Goal: Task Accomplishment & Management: Use online tool/utility

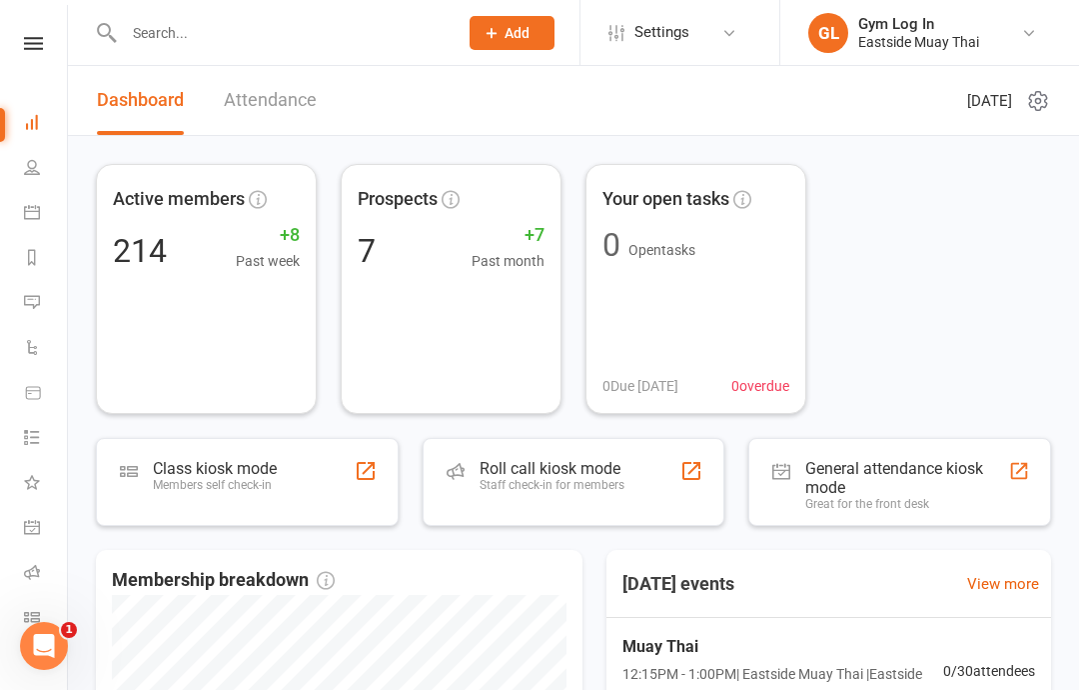
click at [260, 470] on div "Class kiosk mode" at bounding box center [215, 468] width 124 height 19
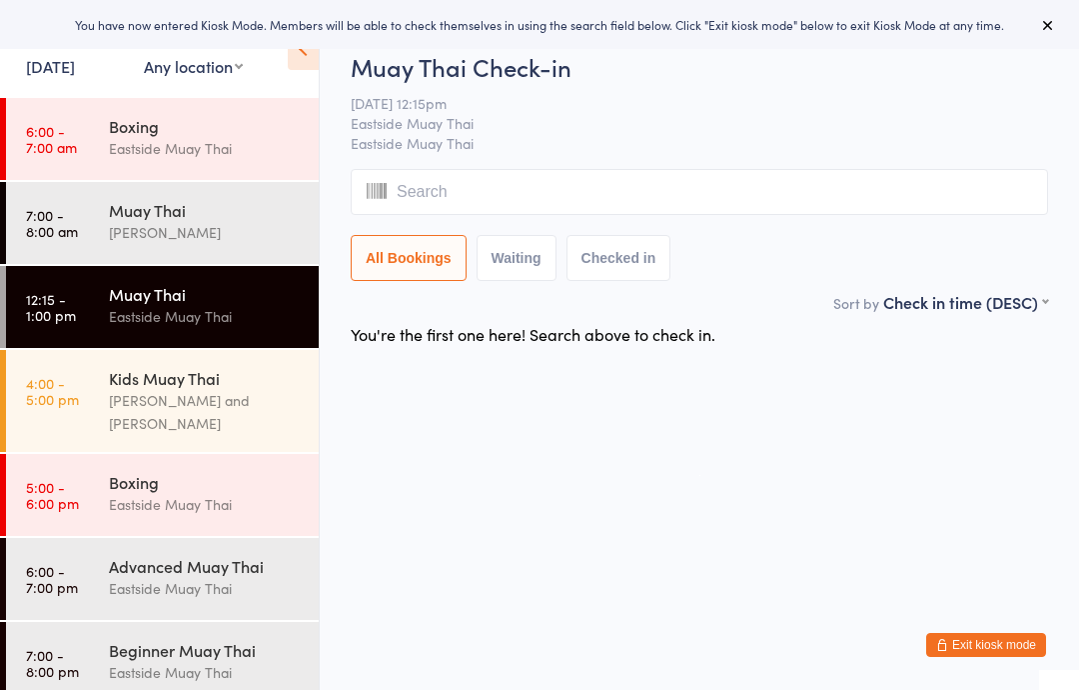
click at [623, 177] on input "search" at bounding box center [700, 192] width 698 height 46
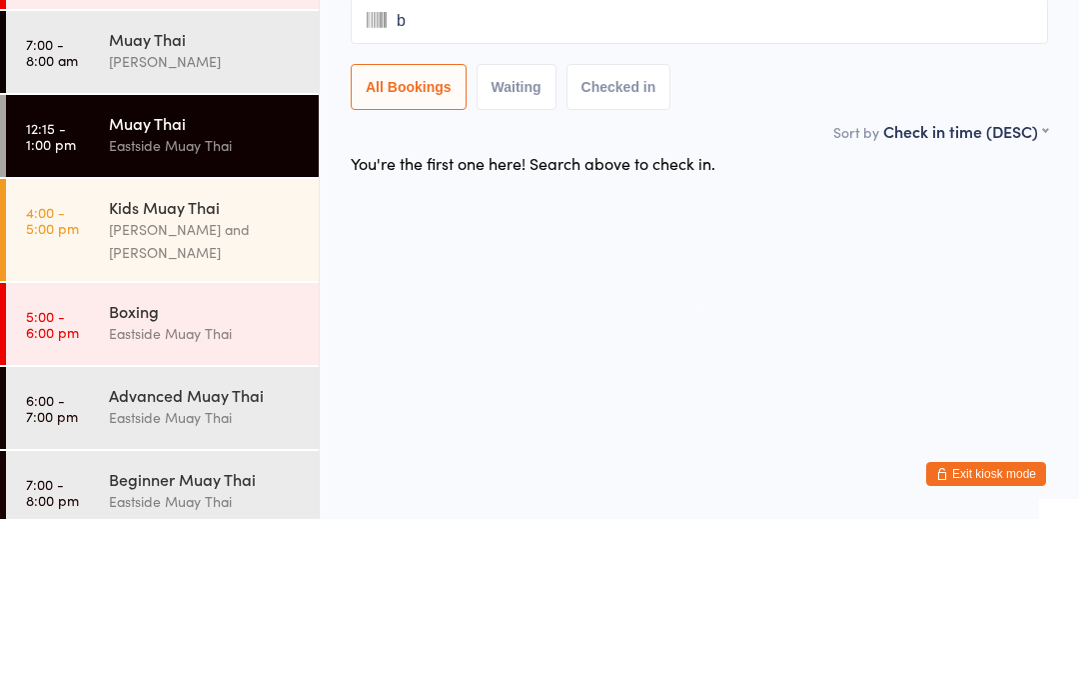
type input "be"
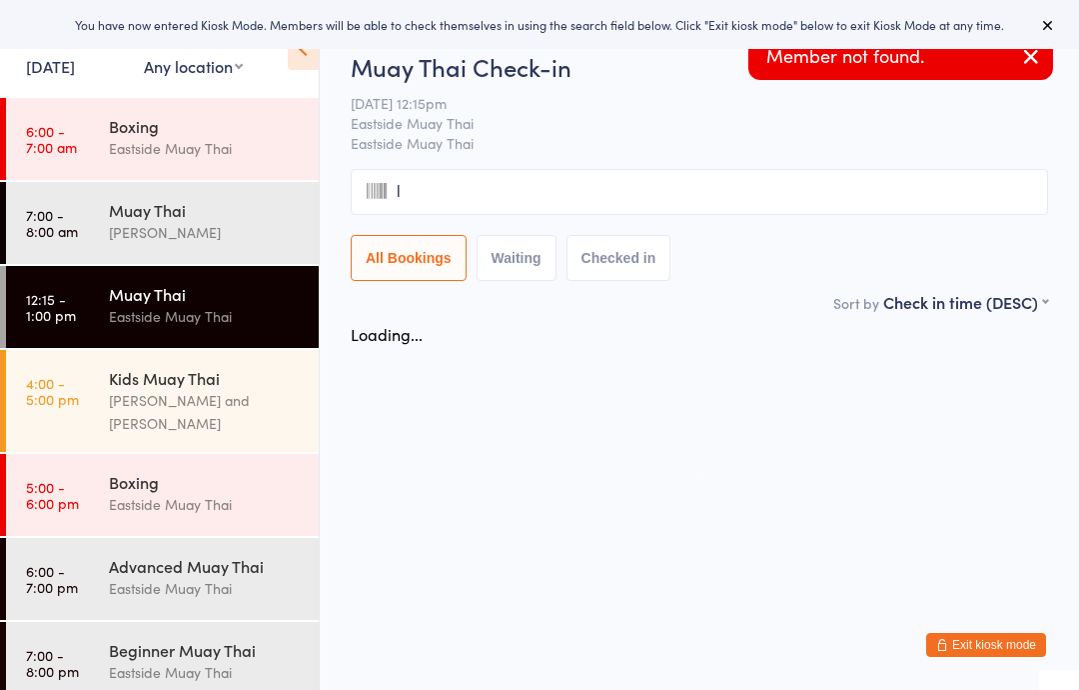
type input "li"
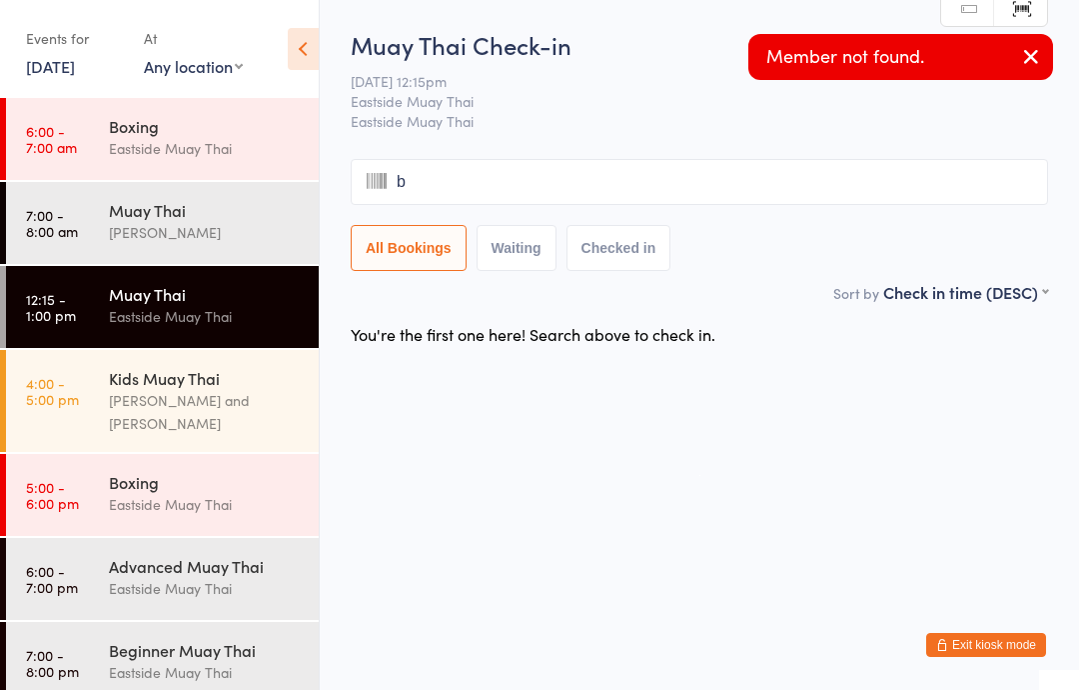
type input "be"
type input "l"
type input "i"
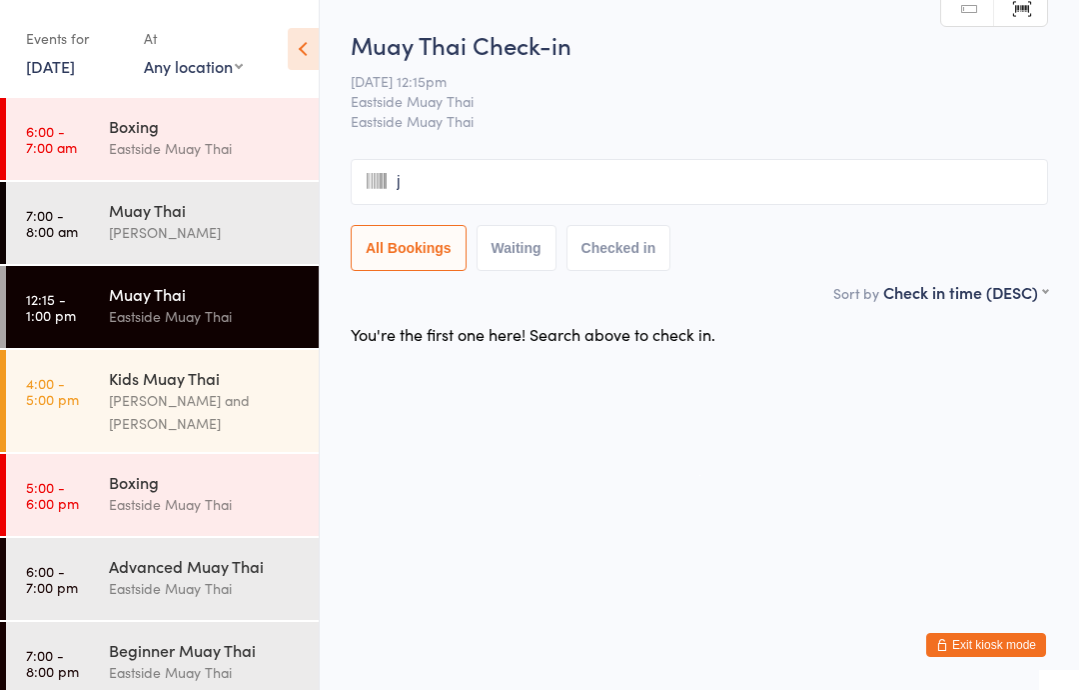
type input "ja"
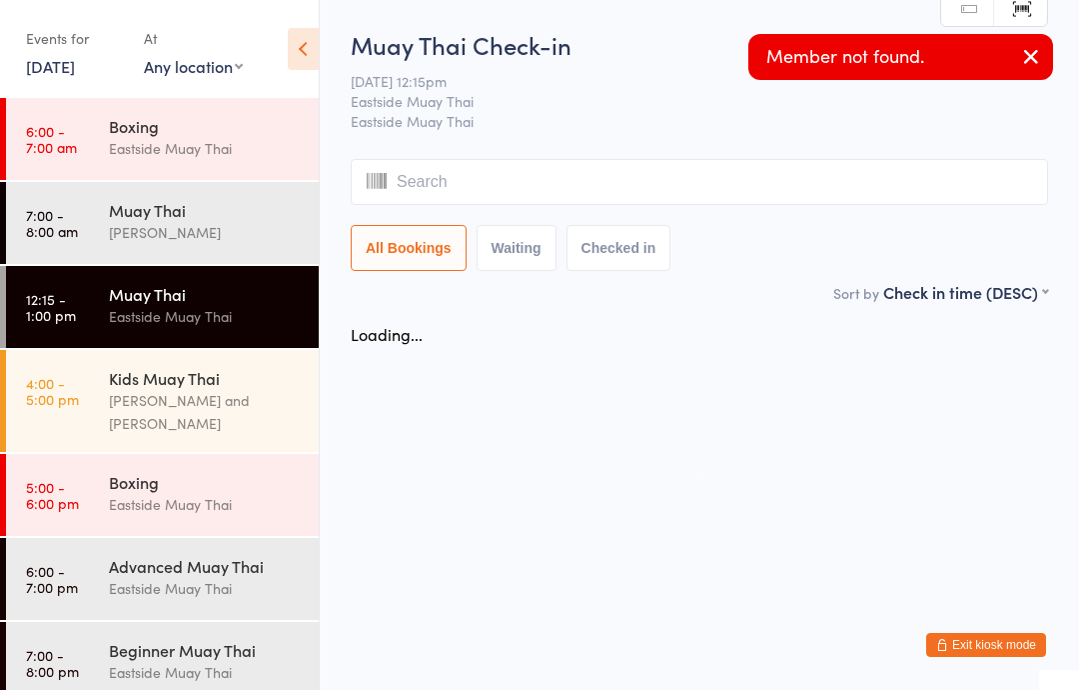
type input "c"
type input "k"
type input "ie"
type input "j"
type input "a"
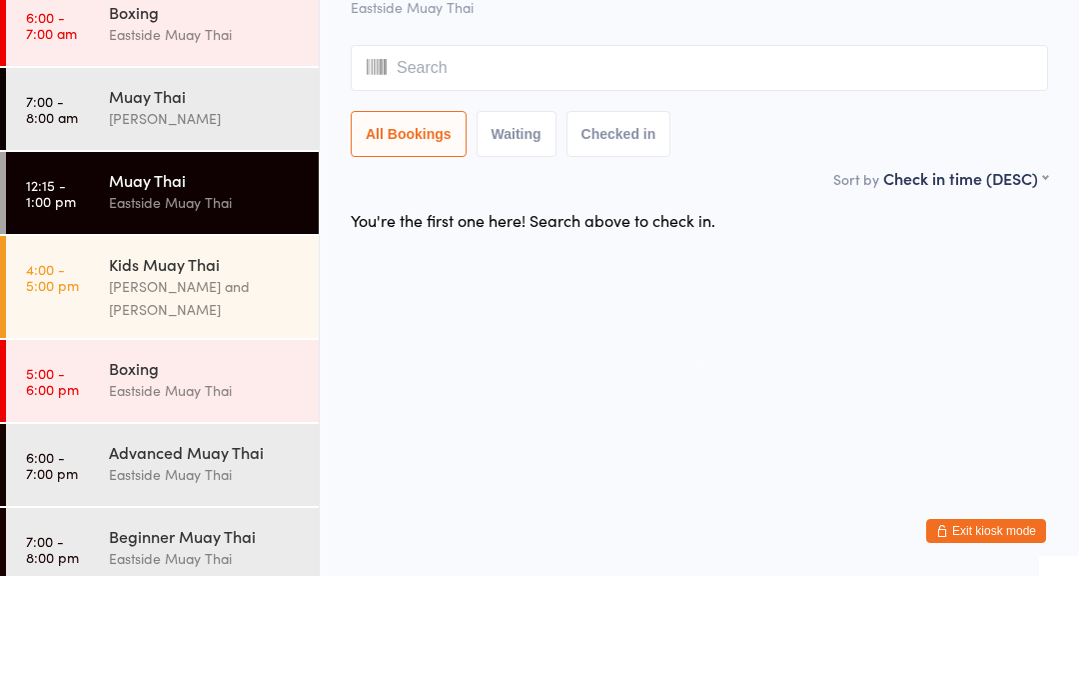
click at [211, 305] on div "Eastside Muay Thai" at bounding box center [205, 316] width 193 height 23
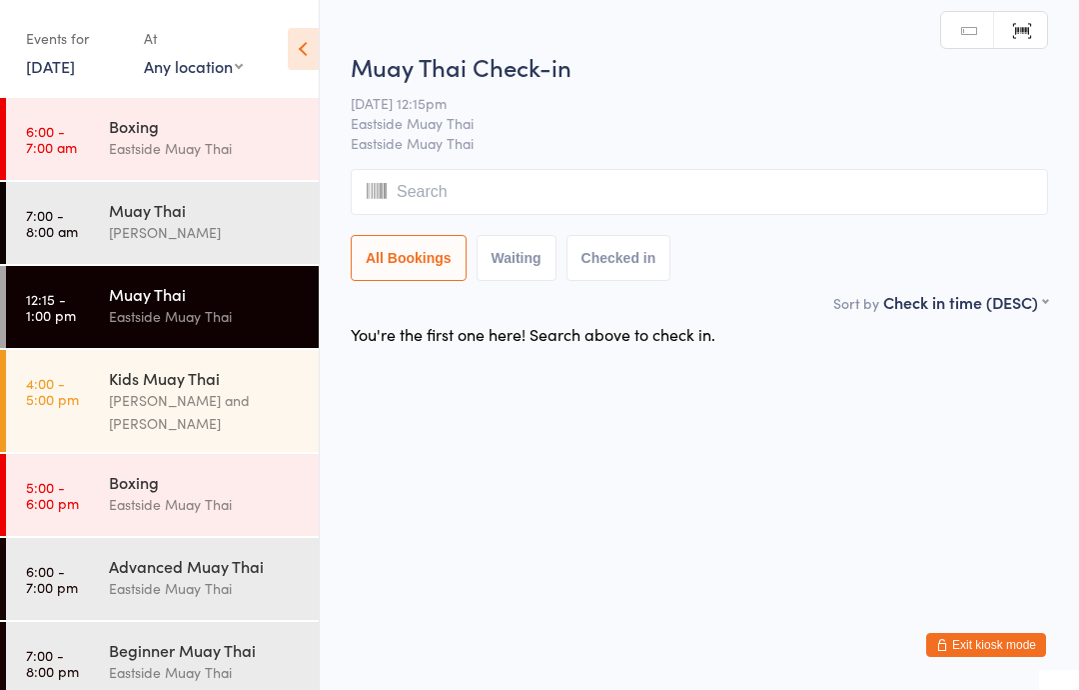
click at [508, 194] on input "search" at bounding box center [700, 192] width 698 height 46
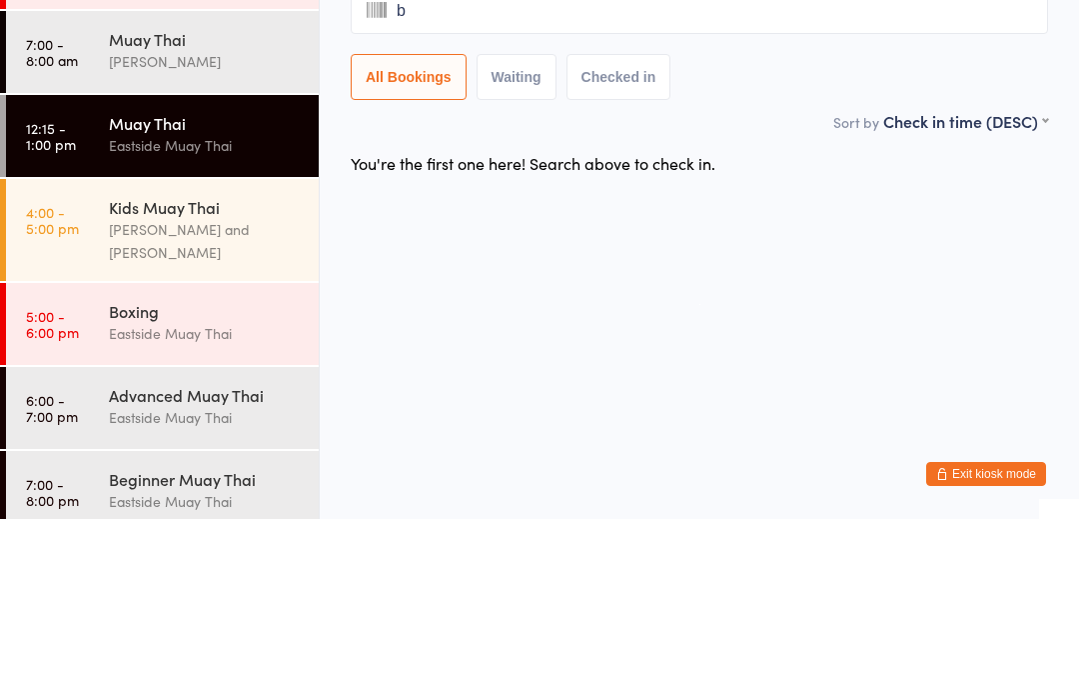
type input "be"
type input "l"
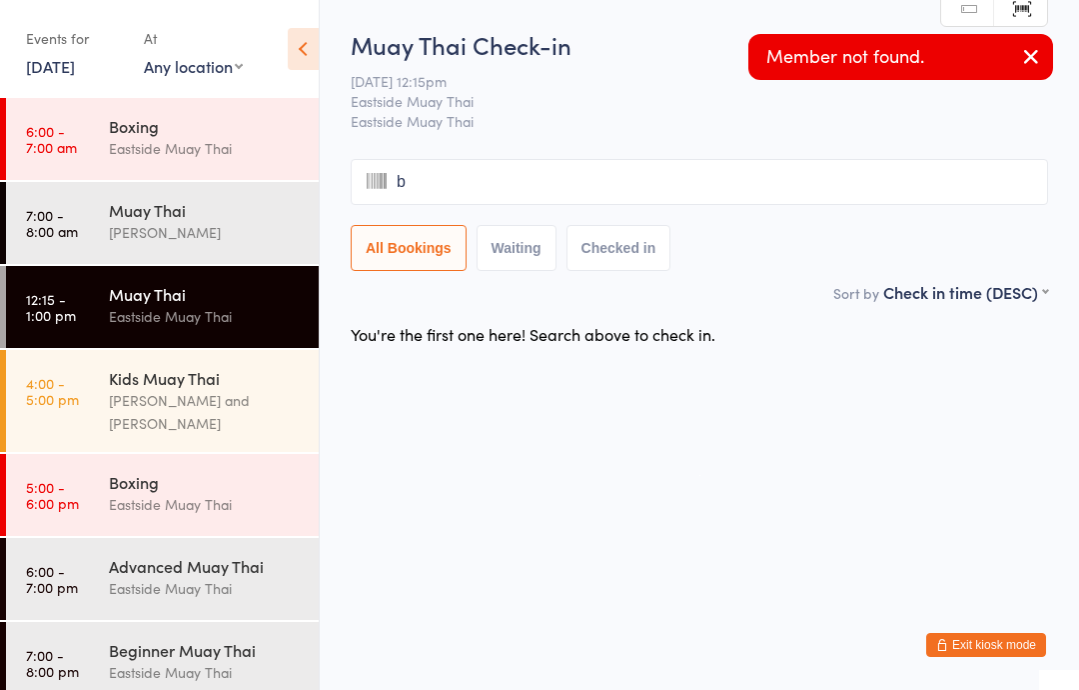
type input "be"
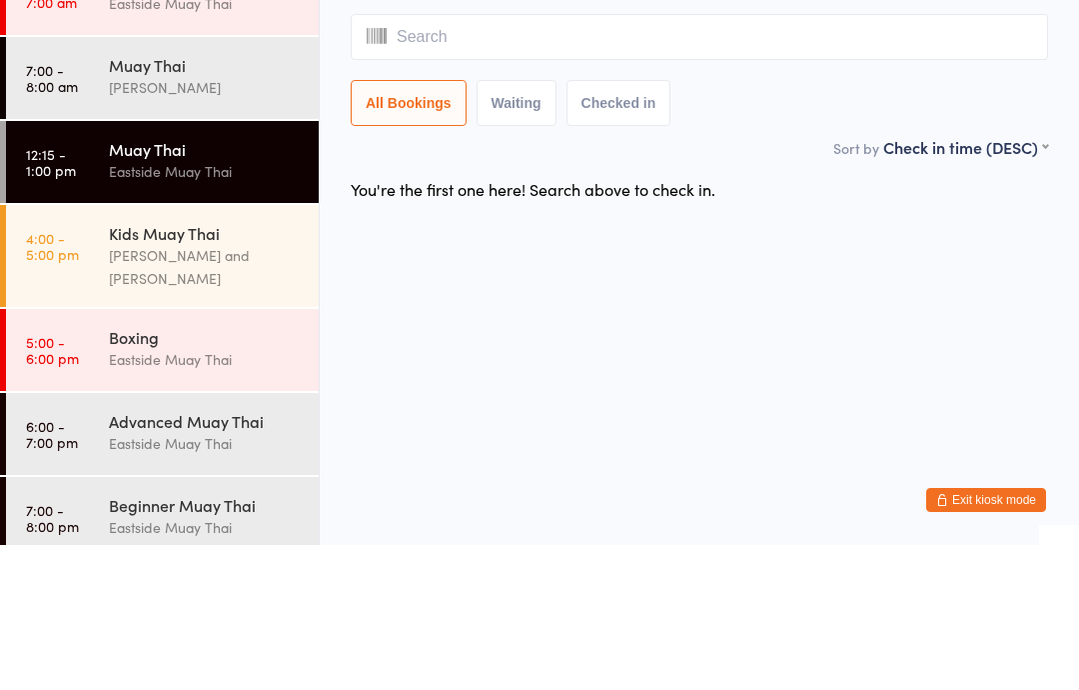
click at [229, 305] on div "Eastside Muay Thai" at bounding box center [205, 316] width 193 height 23
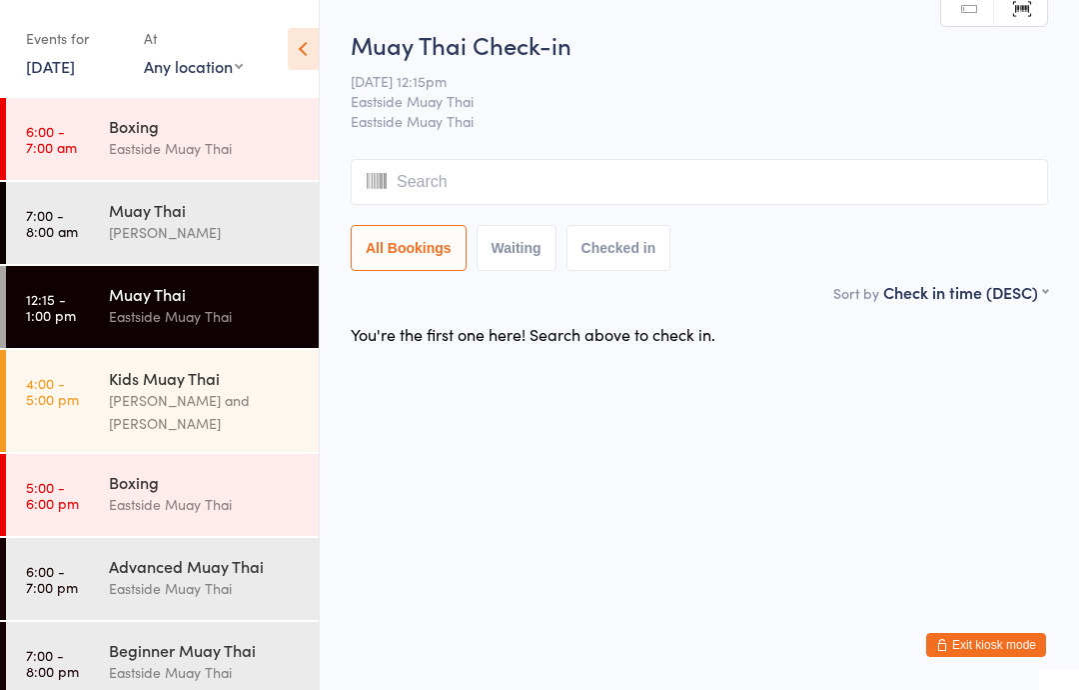
click at [547, 271] on button "Waiting" at bounding box center [517, 248] width 80 height 46
select select "0"
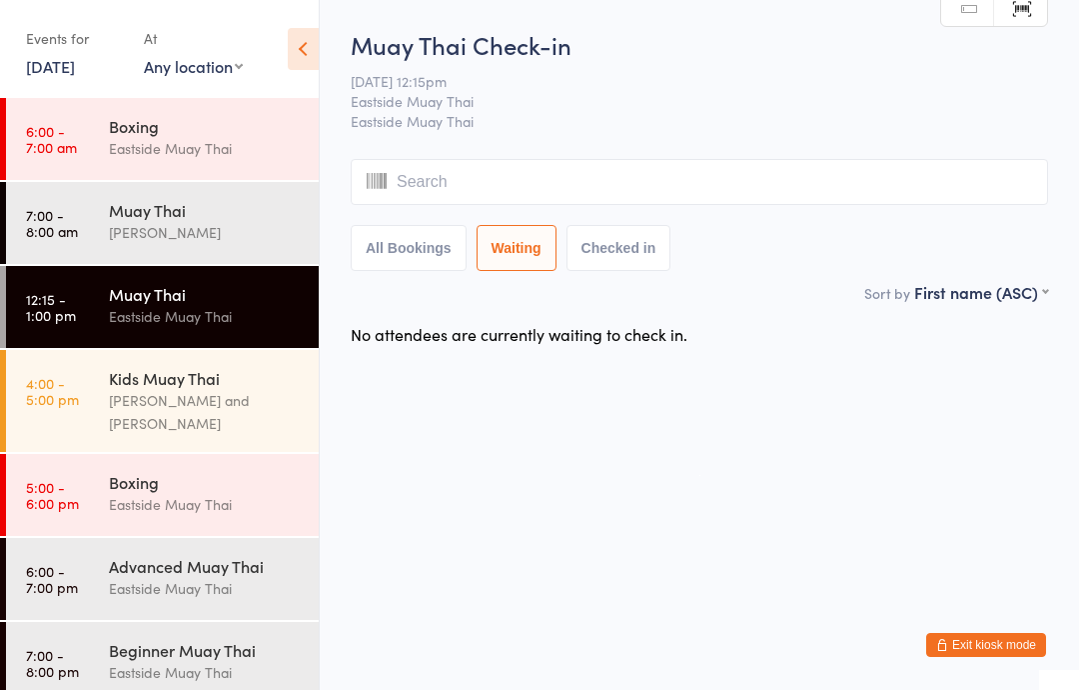
click at [667, 267] on button "Checked in" at bounding box center [619, 248] width 105 height 46
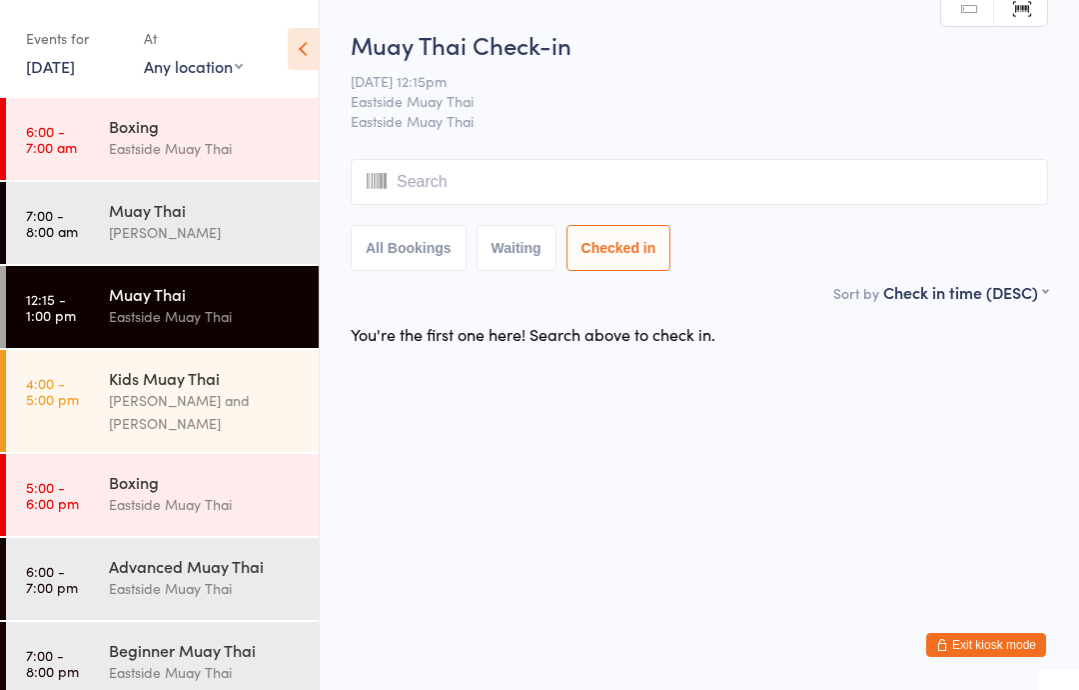
click at [402, 244] on button "All Bookings" at bounding box center [409, 248] width 116 height 46
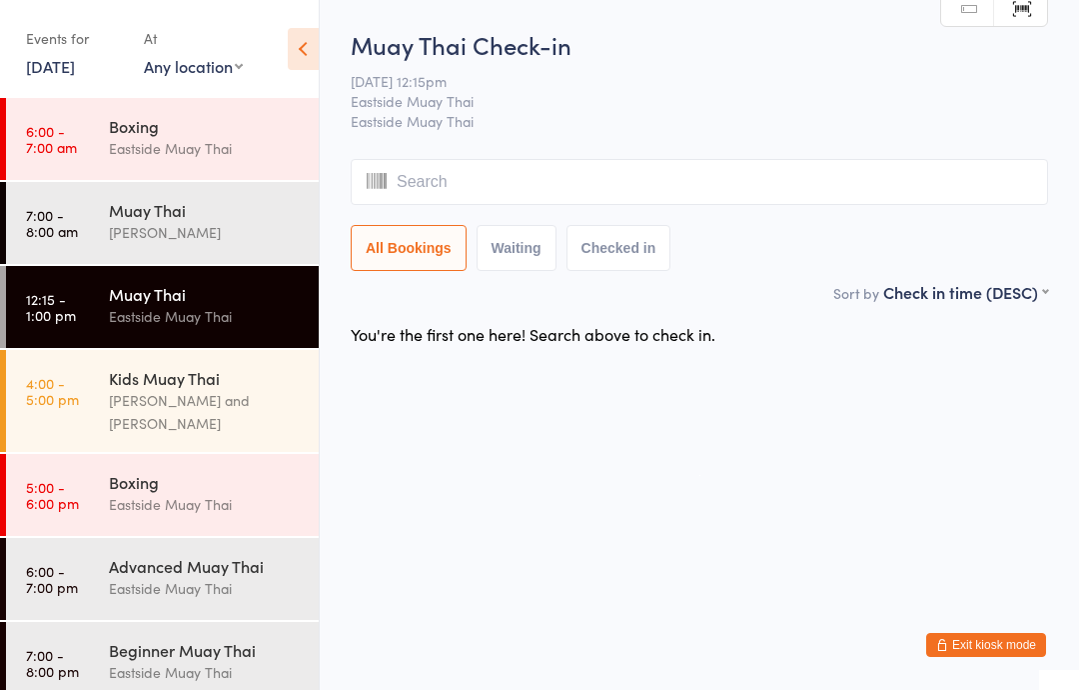
click at [529, 257] on button "Waiting" at bounding box center [517, 248] width 80 height 46
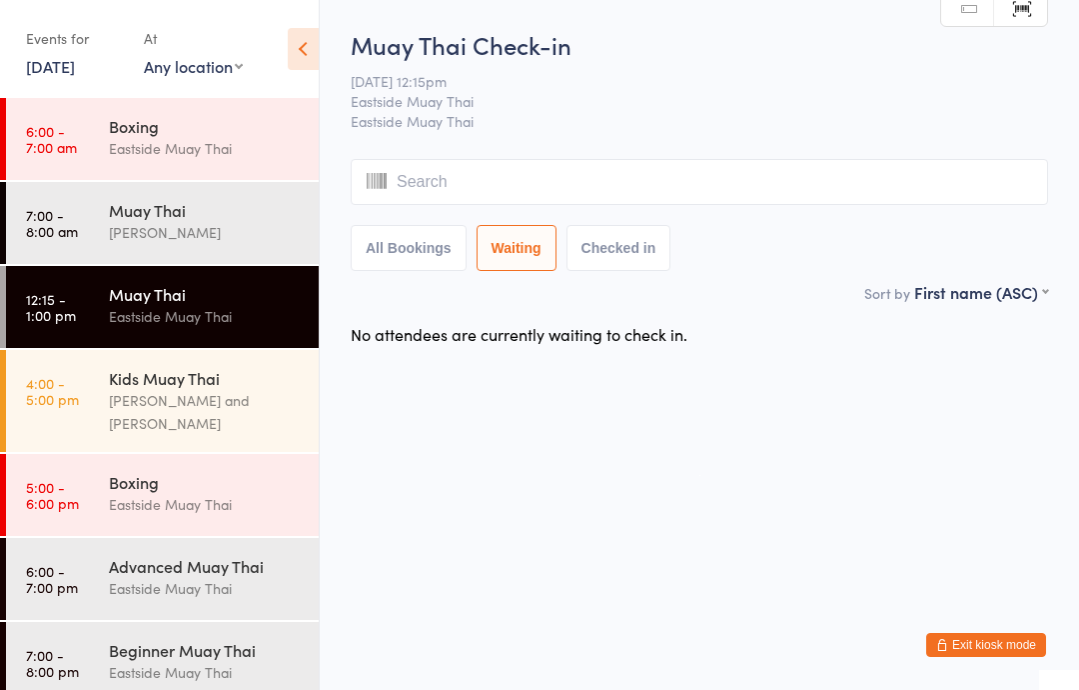
click at [627, 262] on button "Checked in" at bounding box center [619, 248] width 105 height 46
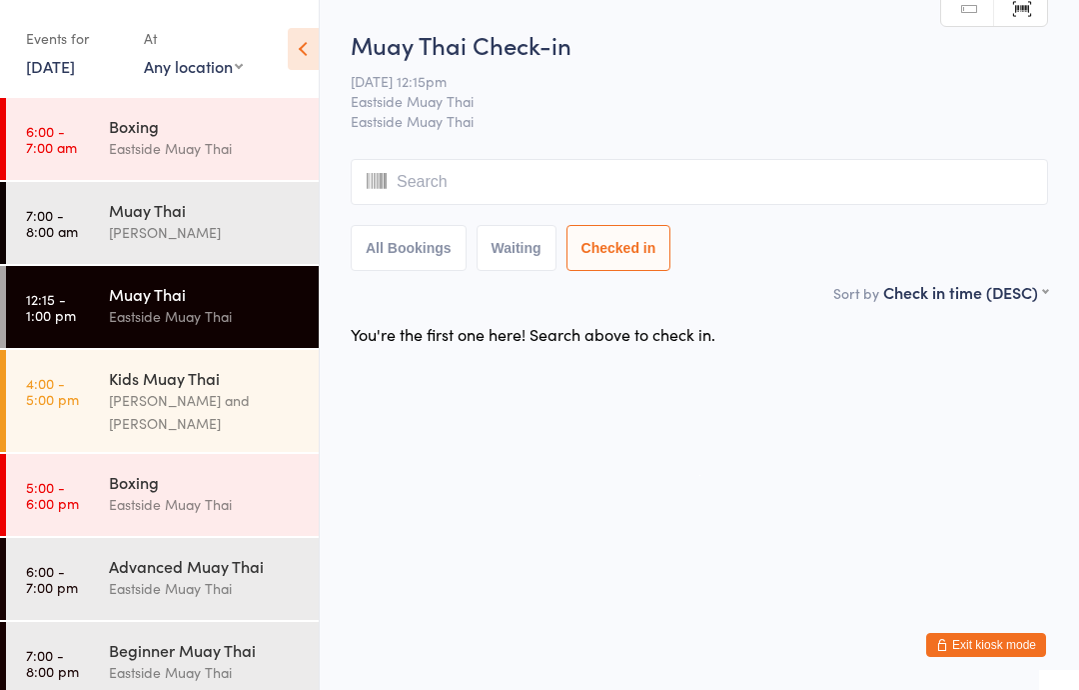
click at [421, 249] on button "All Bookings" at bounding box center [409, 248] width 116 height 46
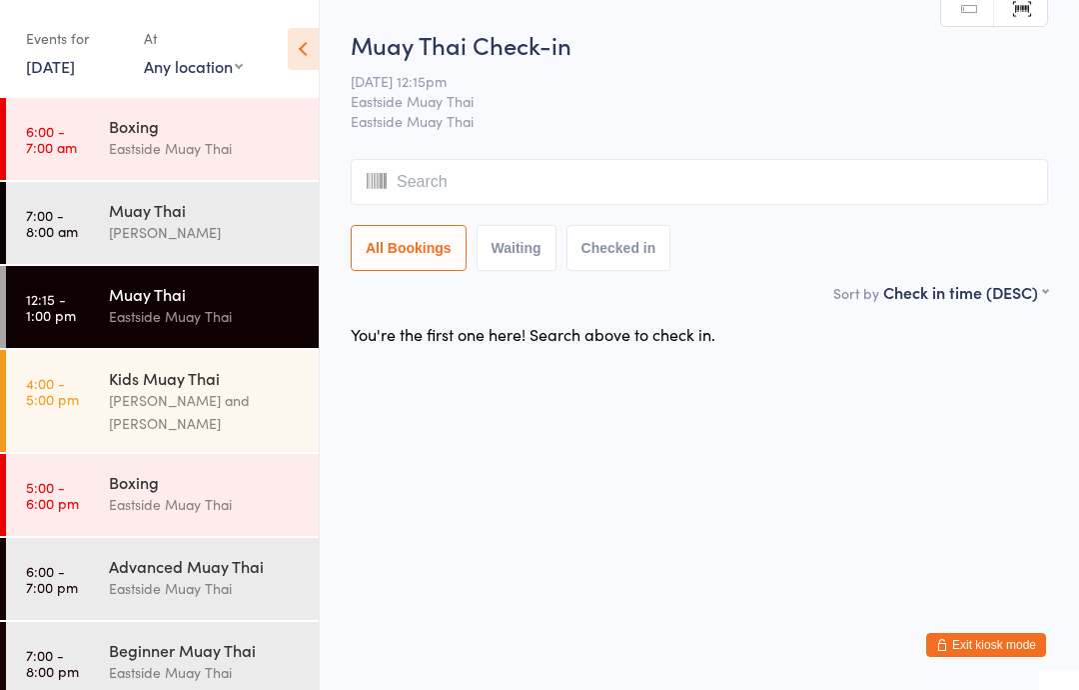
click at [716, 175] on input "search" at bounding box center [700, 182] width 698 height 46
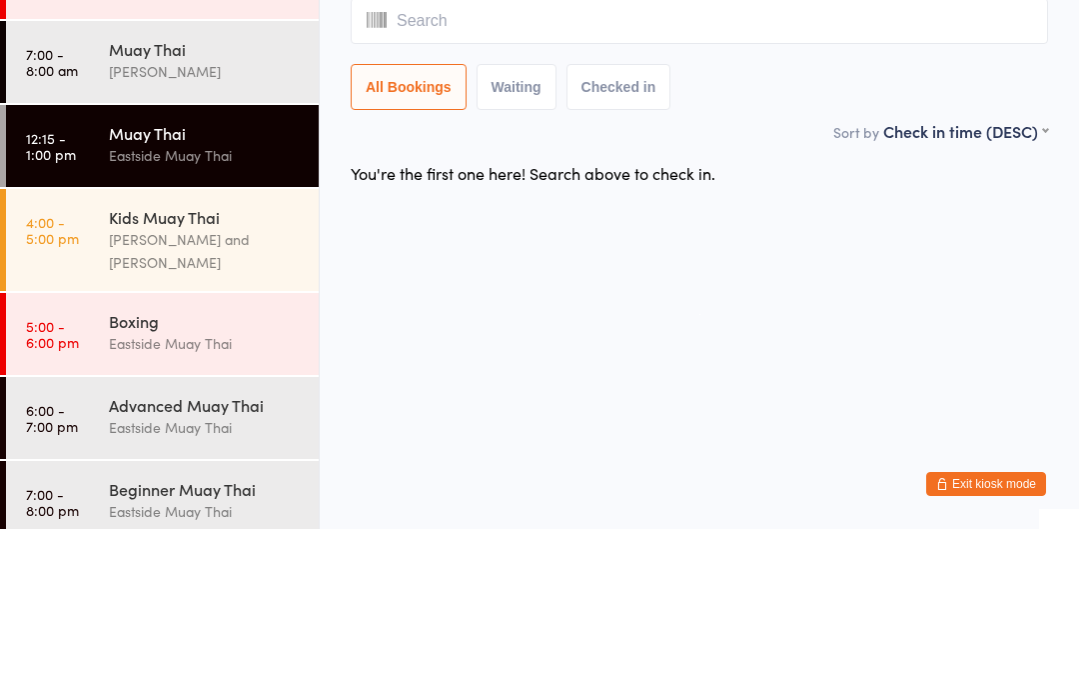
type input "t"
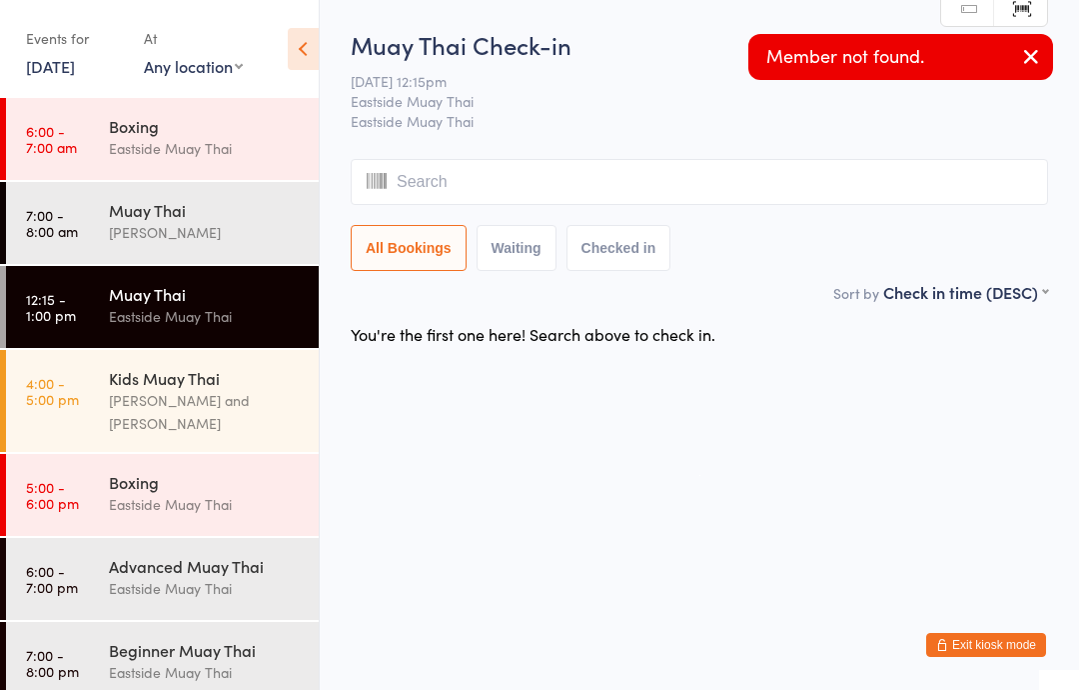
click at [1039, 51] on icon "button" at bounding box center [1031, 56] width 24 height 25
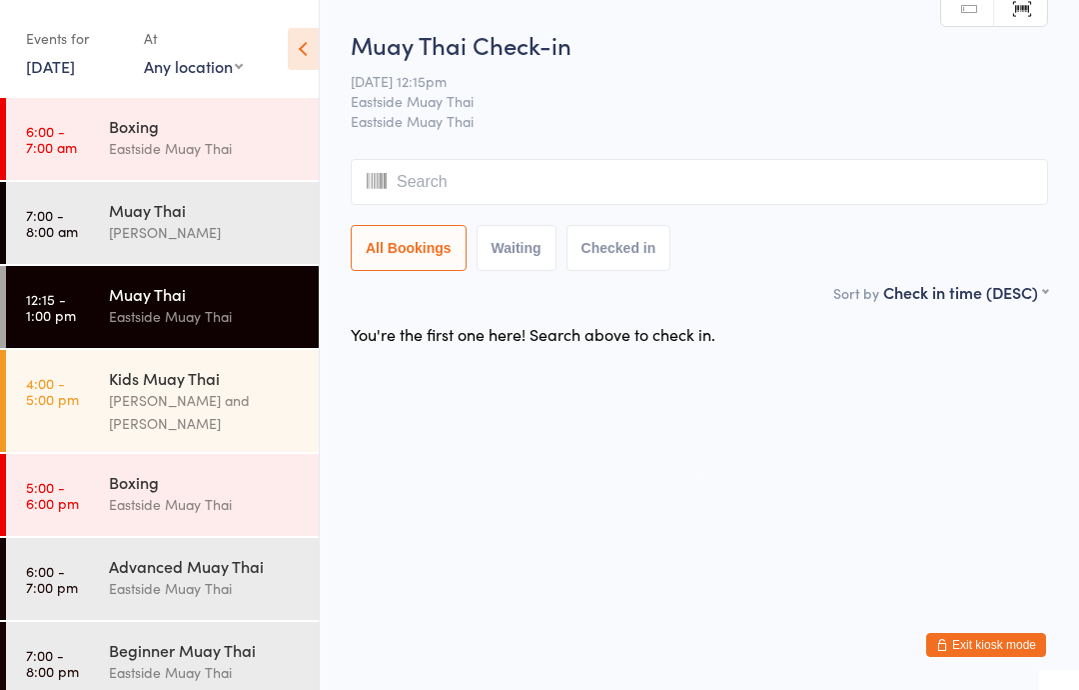
click at [757, 182] on input "search" at bounding box center [700, 182] width 698 height 46
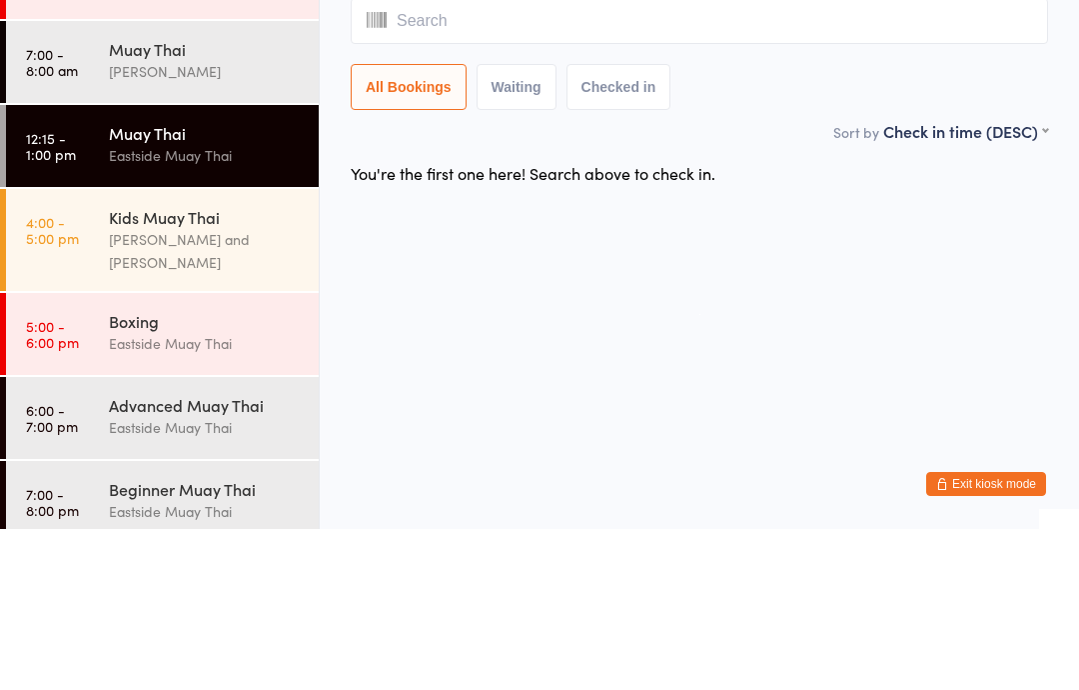
type input "g"
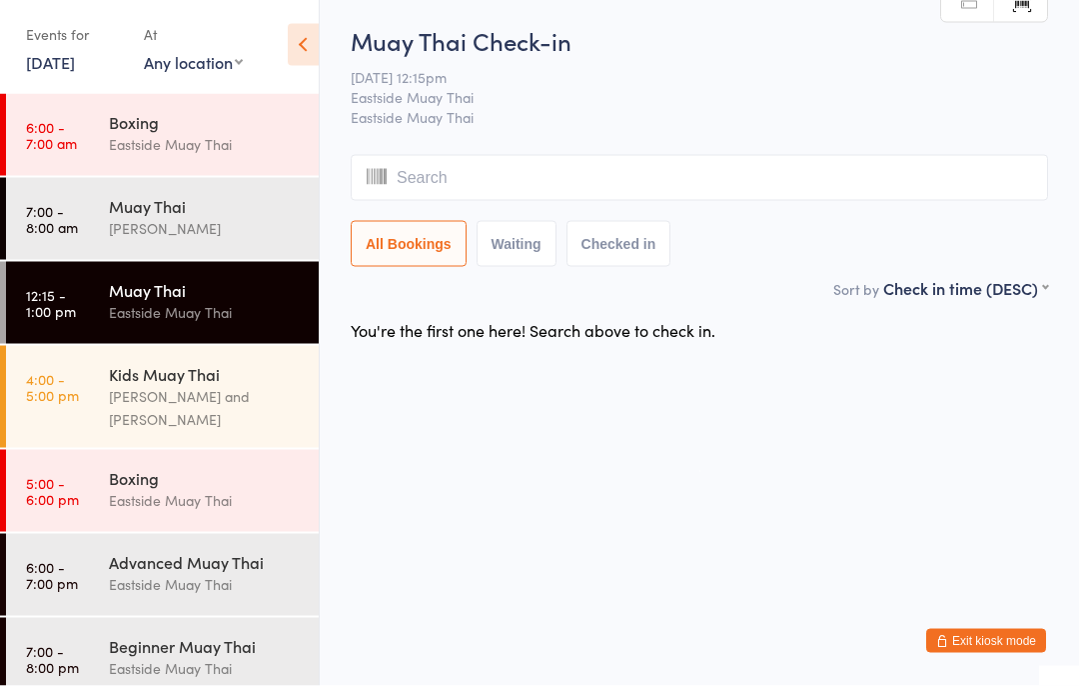
click at [638, 235] on button "Checked in" at bounding box center [619, 248] width 105 height 46
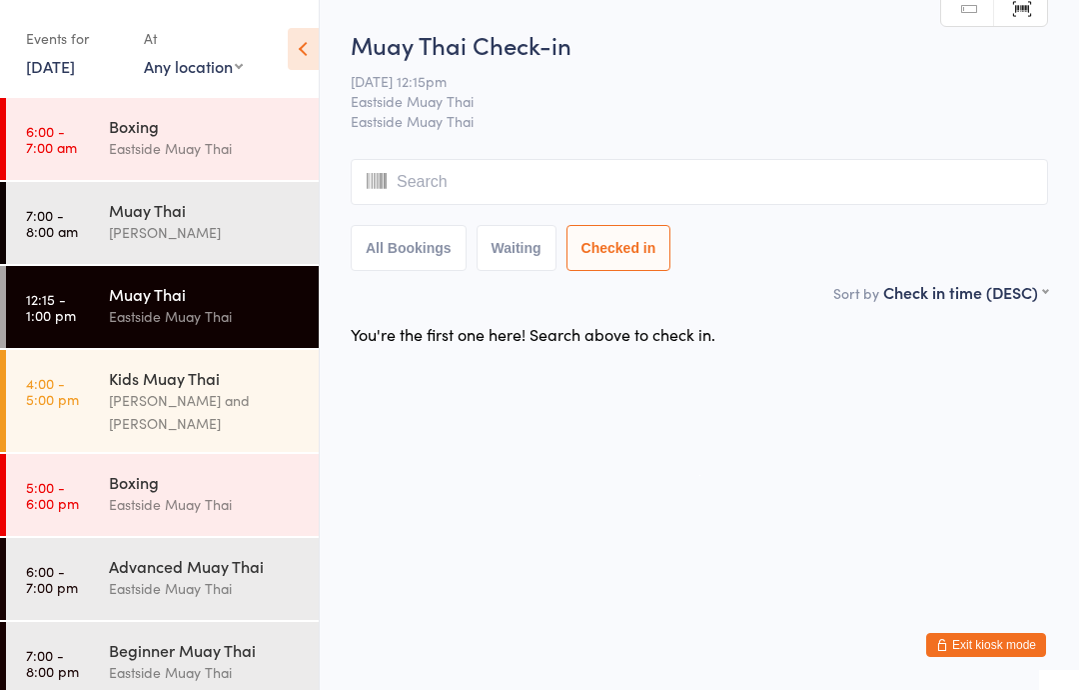
click at [404, 257] on button "All Bookings" at bounding box center [409, 248] width 116 height 46
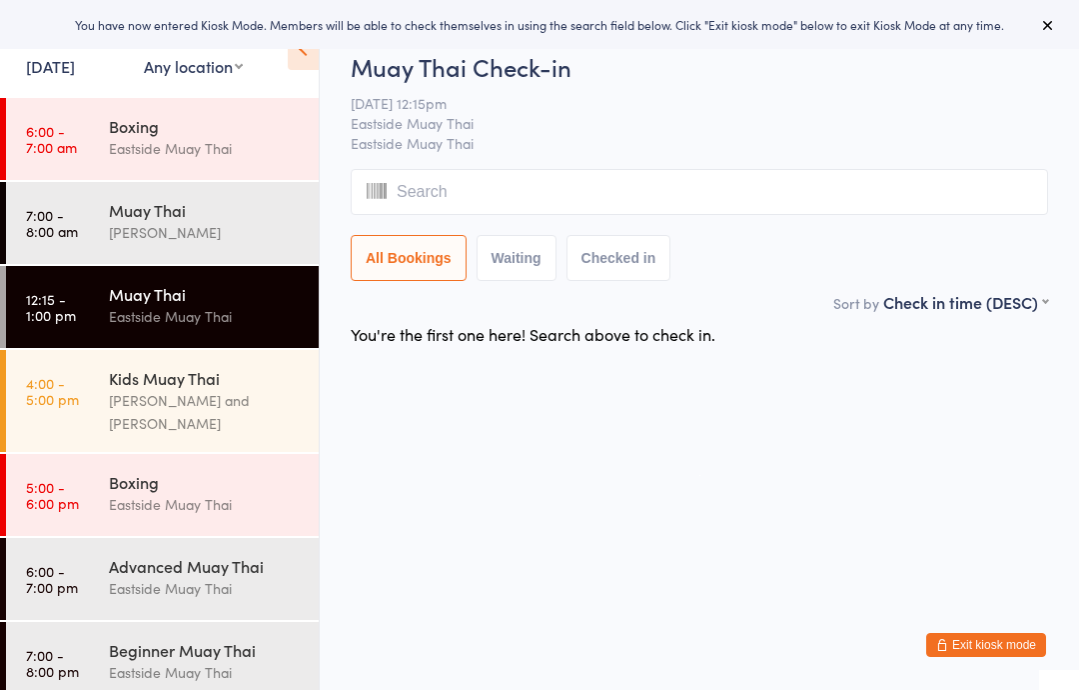
click at [531, 182] on input "search" at bounding box center [700, 192] width 698 height 46
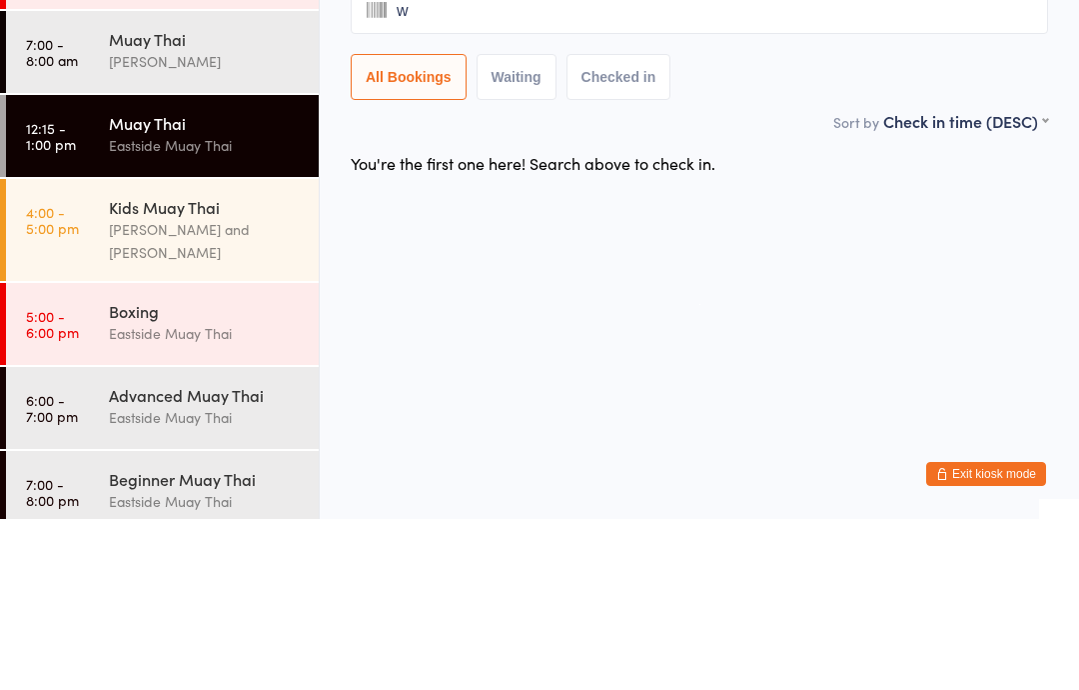
type input "wi"
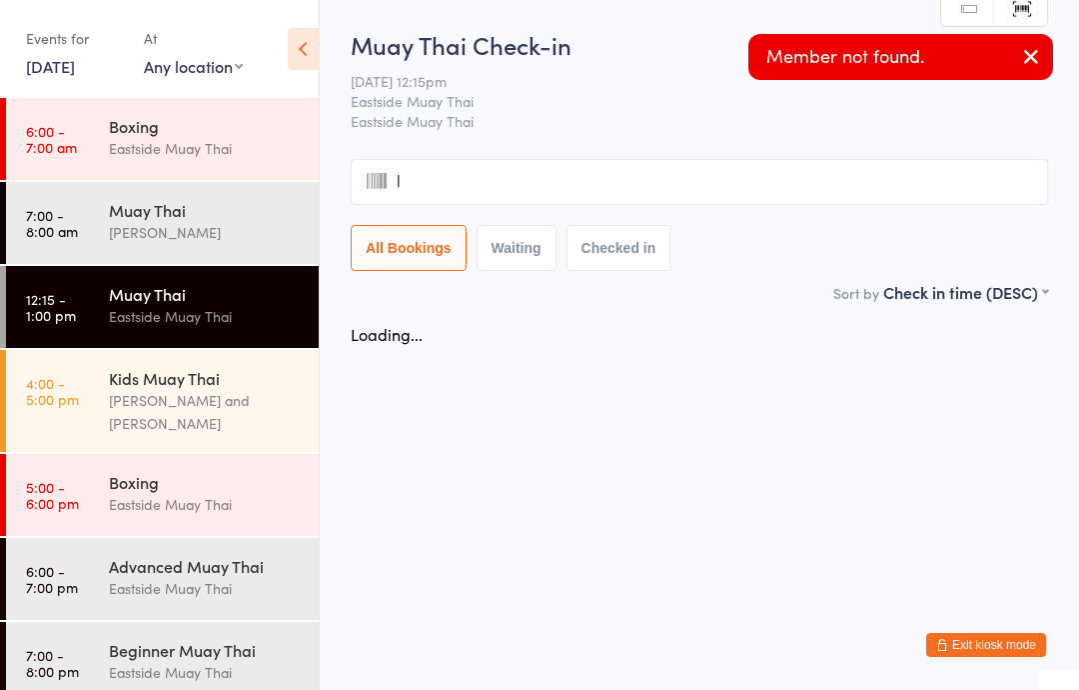
type input "ll"
type input "s"
type input "w"
type input "ill"
type input "w"
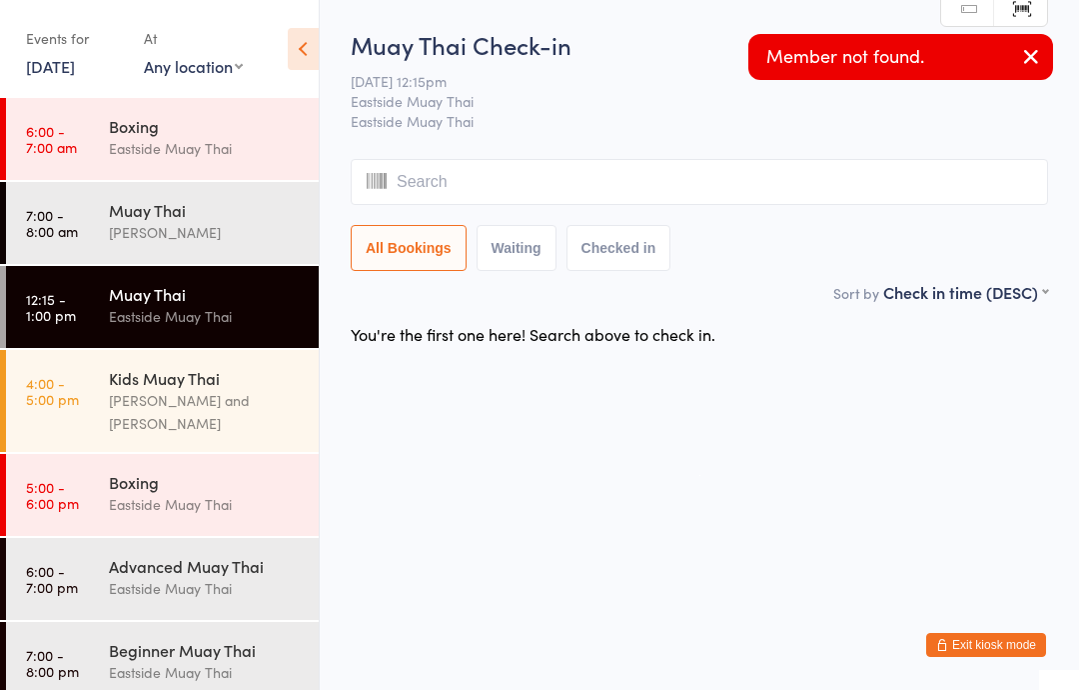
type input "e"
type input "l"
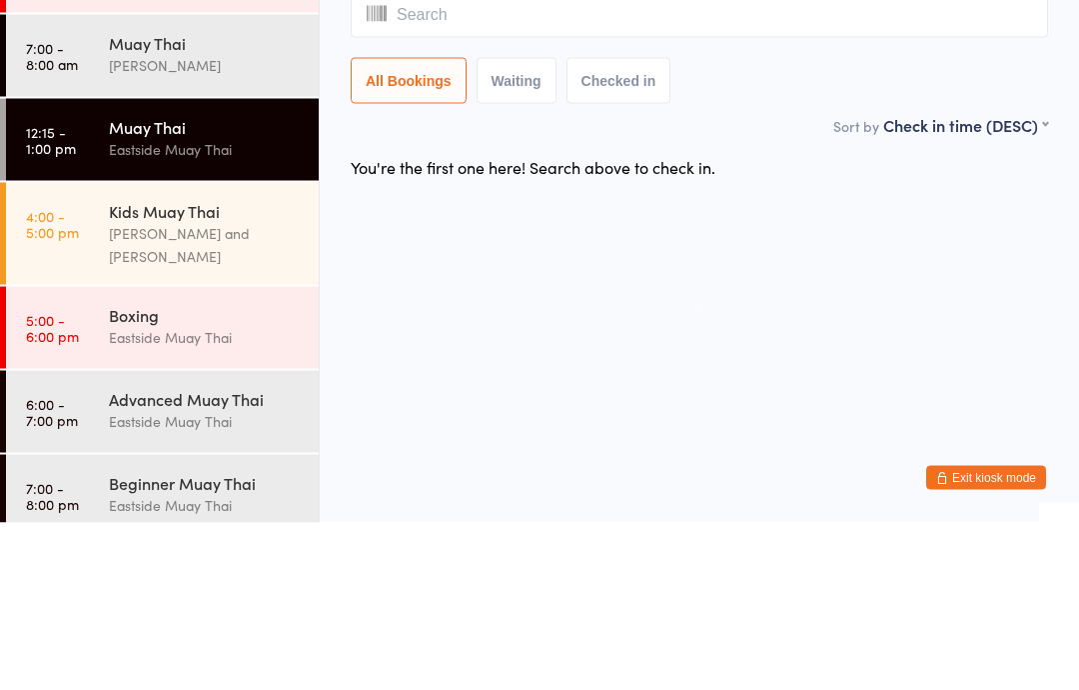
click at [632, 225] on button "Checked in" at bounding box center [619, 248] width 105 height 46
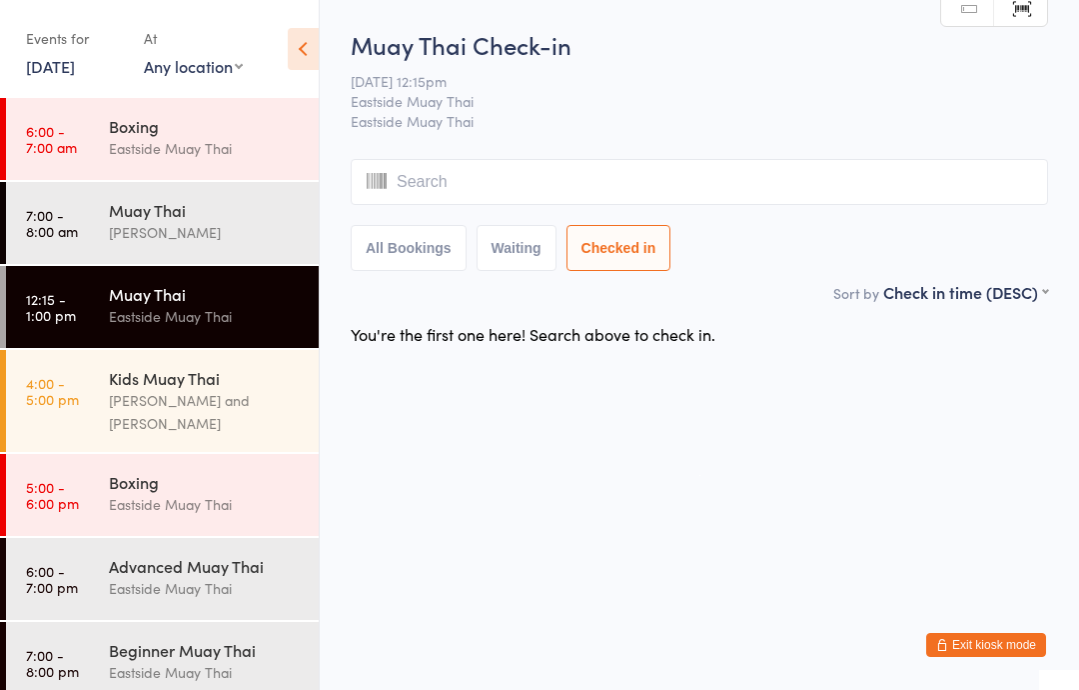
click at [498, 156] on div "Muay Thai Check-in 15 Sep 12:15pm Eastside Muay Thai Eastside Muay Thai Manual …" at bounding box center [700, 154] width 698 height 253
click at [523, 188] on input "search" at bounding box center [700, 182] width 698 height 46
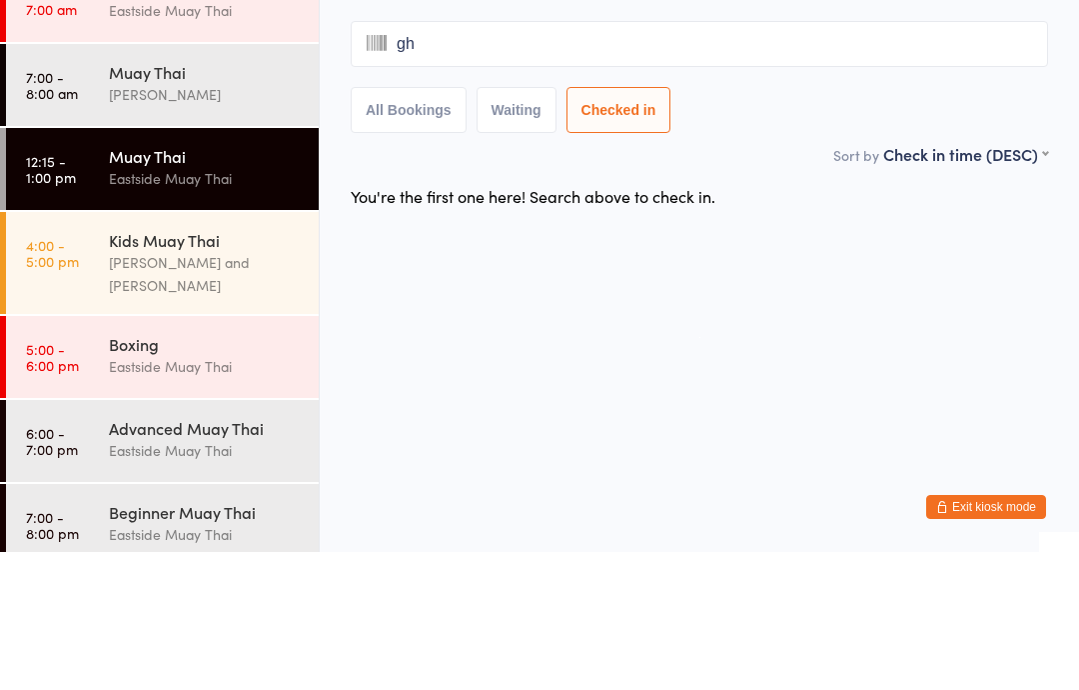
type input "ghl"
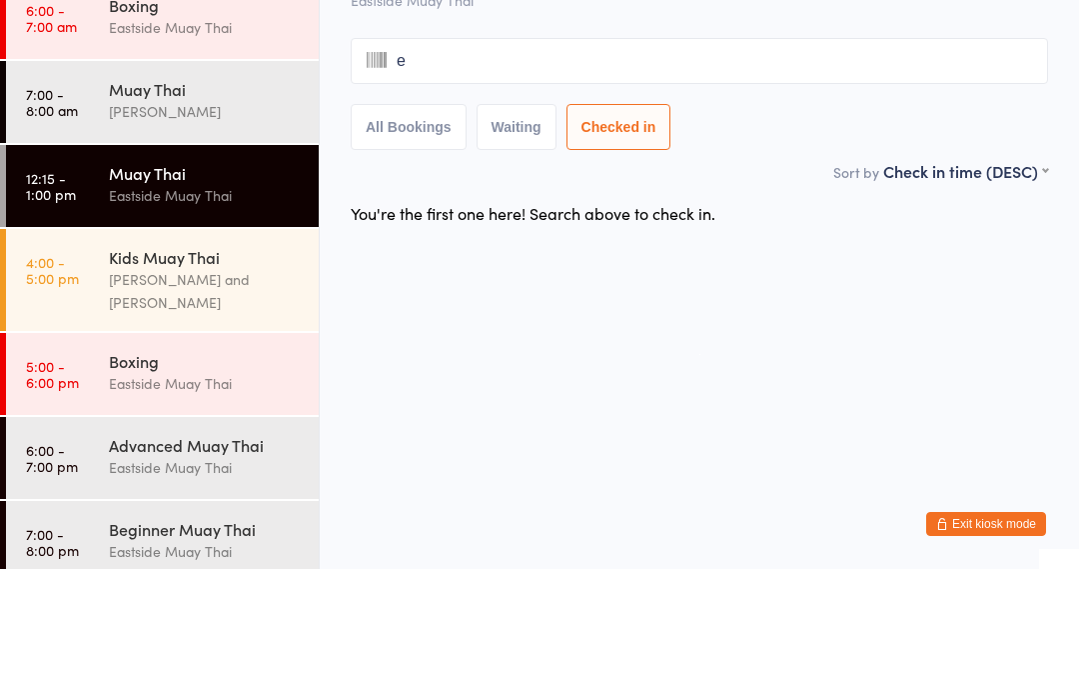
type input "el"
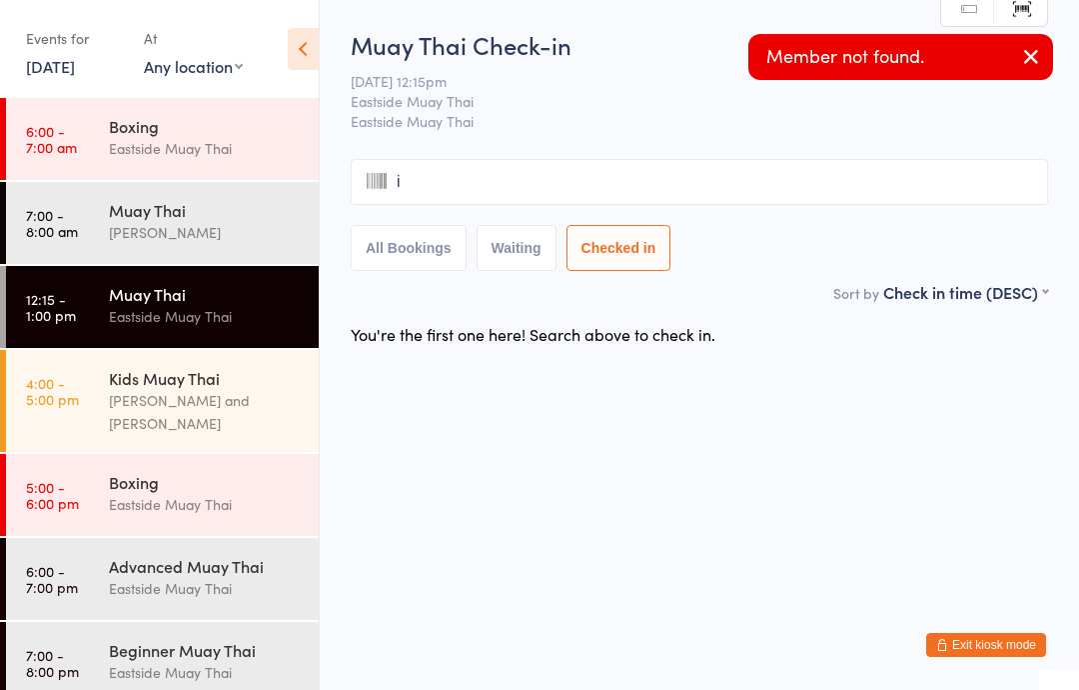
type input "ia"
type input "d"
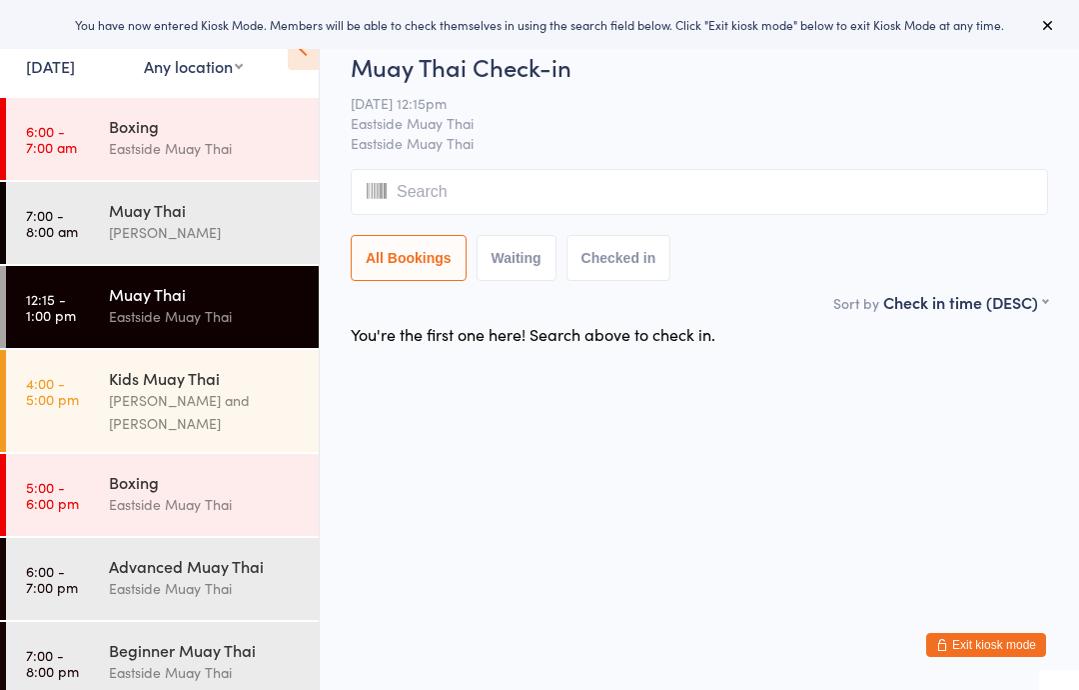
click at [204, 295] on div "Muay Thai" at bounding box center [205, 294] width 193 height 22
click at [490, 214] on input "search" at bounding box center [700, 192] width 698 height 46
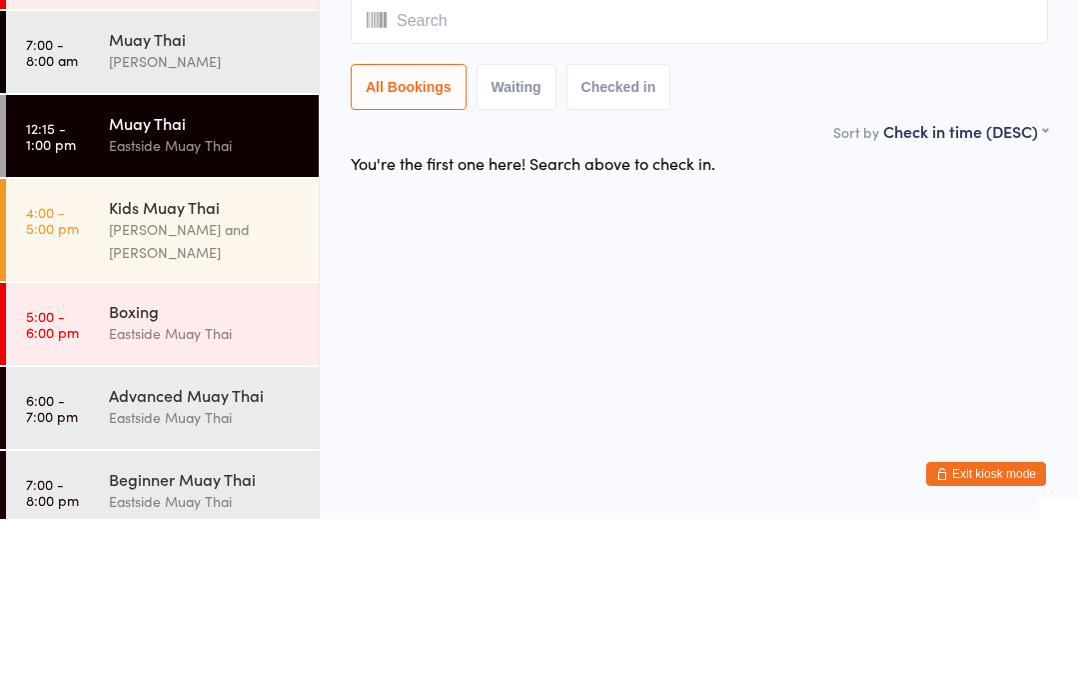
type input "e"
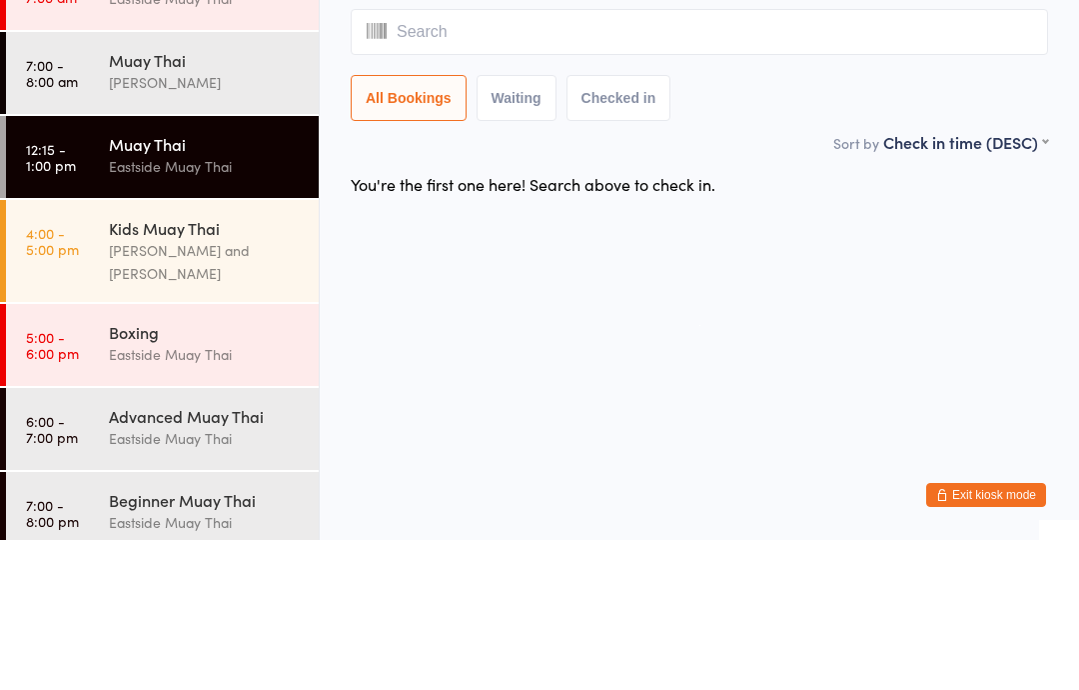
type input "j"
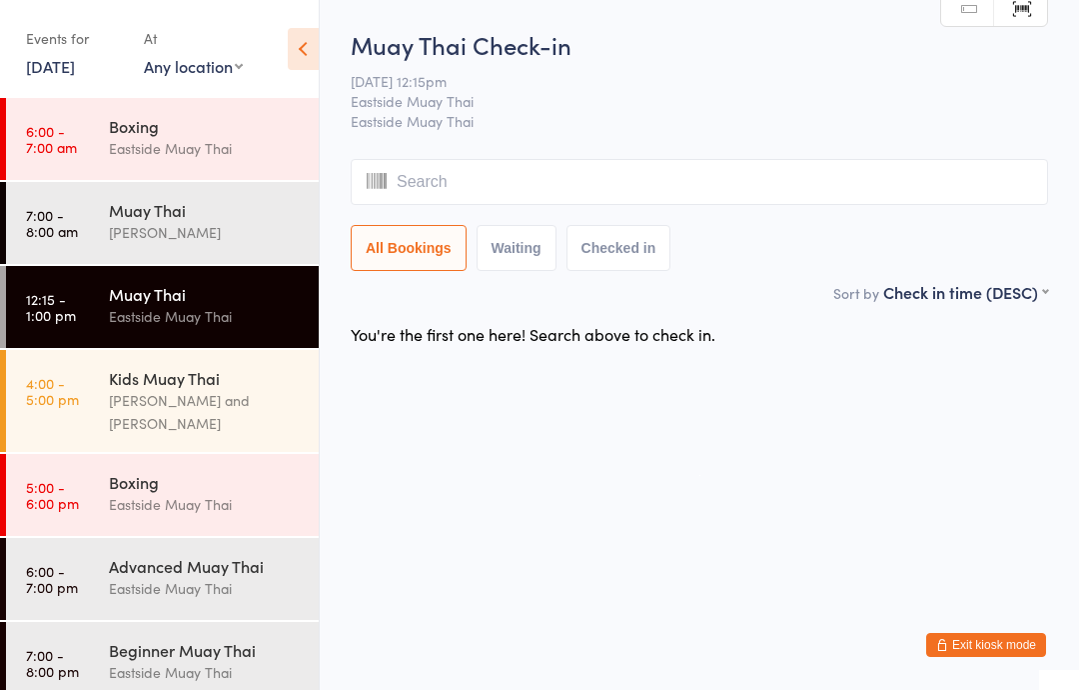
type input "v"
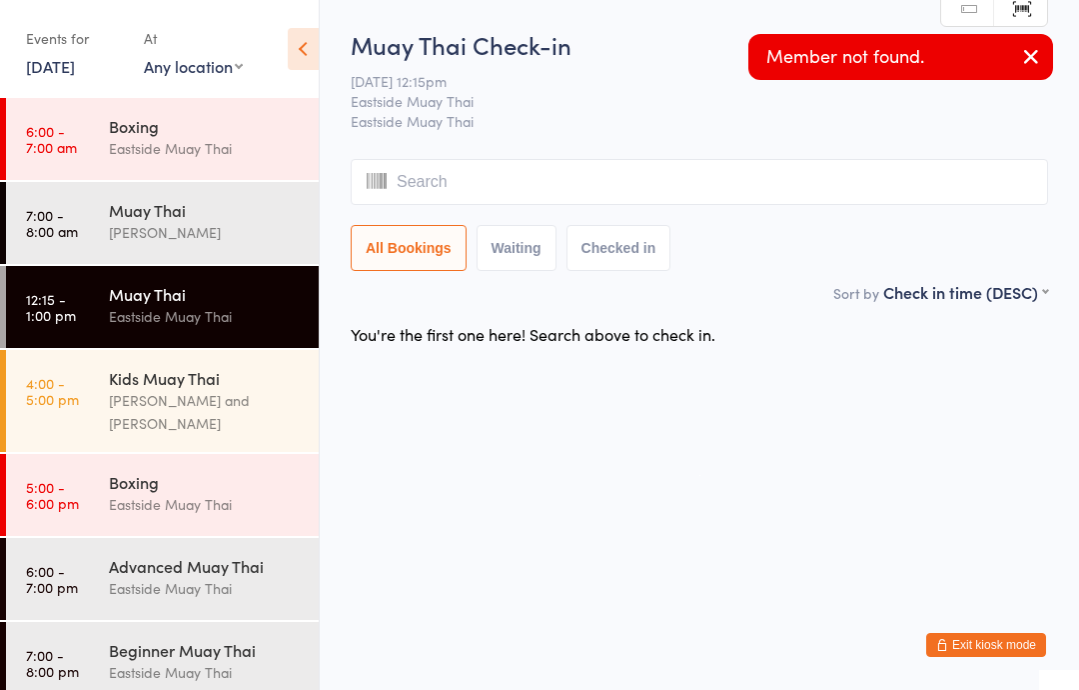
type input "g"
type input "ghgjhjhjhjhjijjhjjijijijj"
type input "ek"
type input "i"
type input "elias"
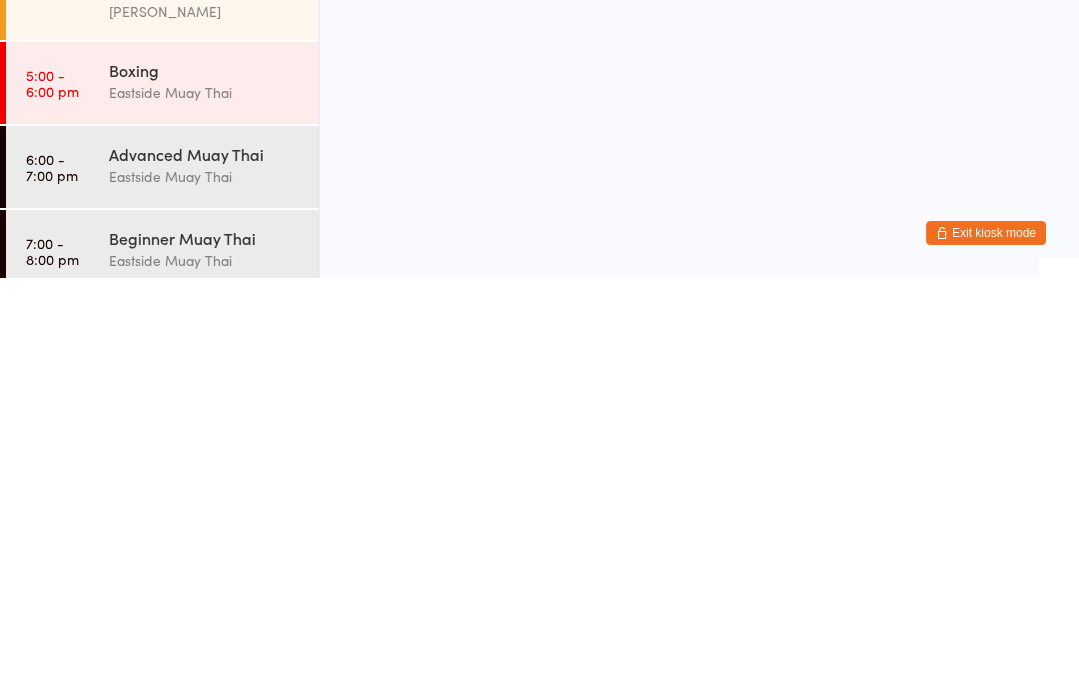
click at [985, 633] on button "Exit kiosk mode" at bounding box center [986, 645] width 120 height 24
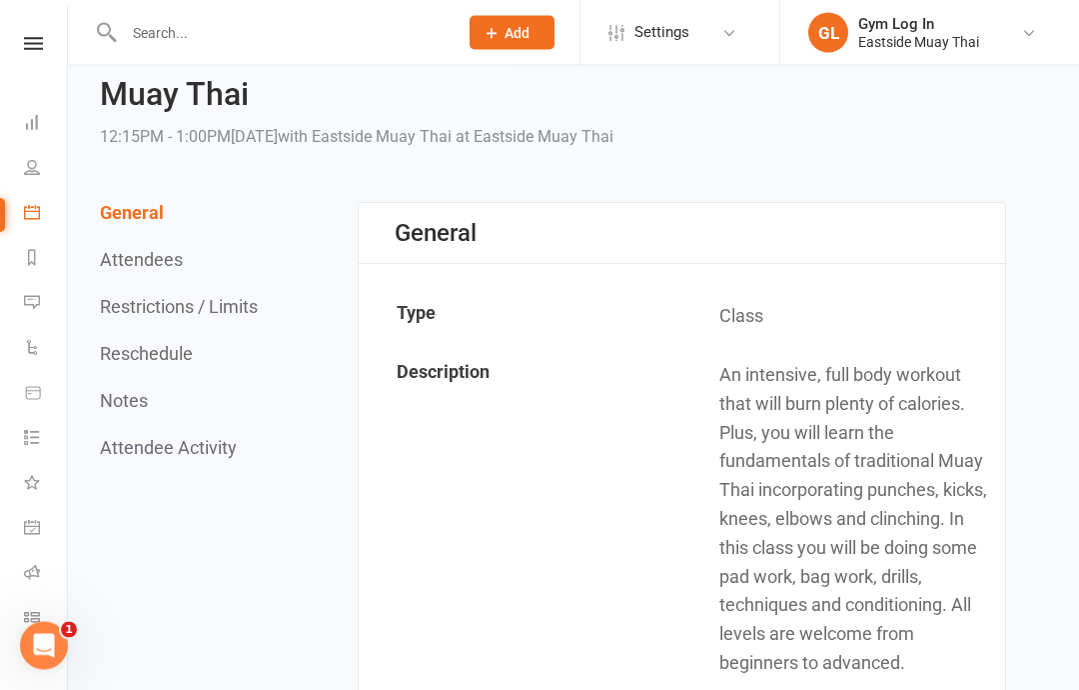
scroll to position [60, 0]
click at [35, 114] on icon at bounding box center [32, 122] width 16 height 16
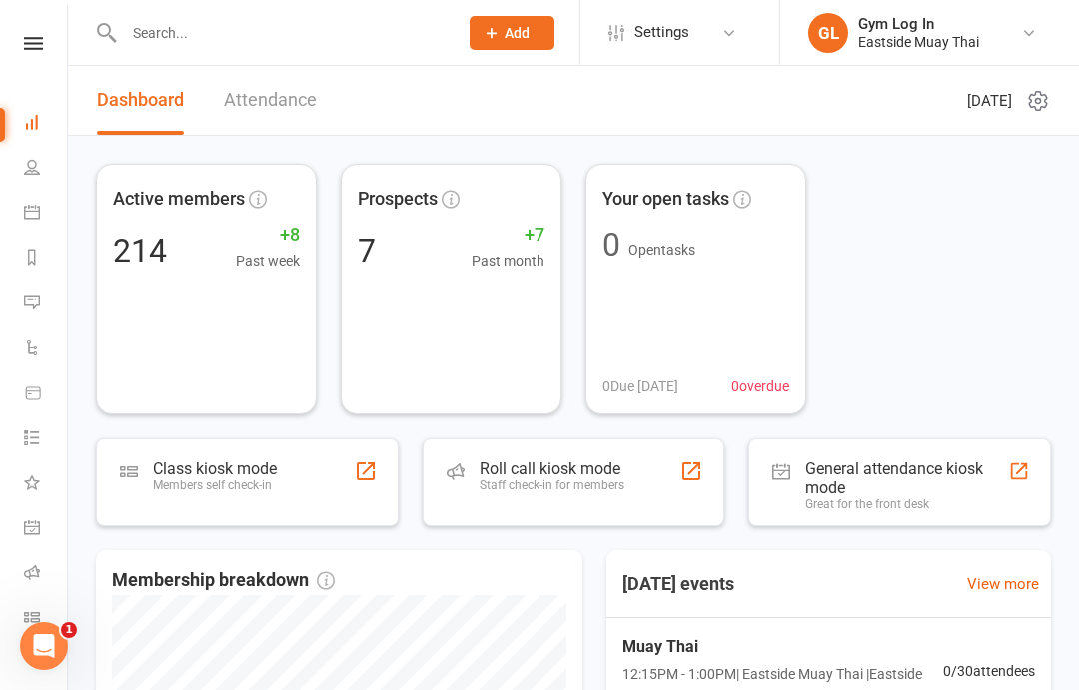
click at [287, 472] on div "Class kiosk mode Members self check-in" at bounding box center [247, 482] width 303 height 88
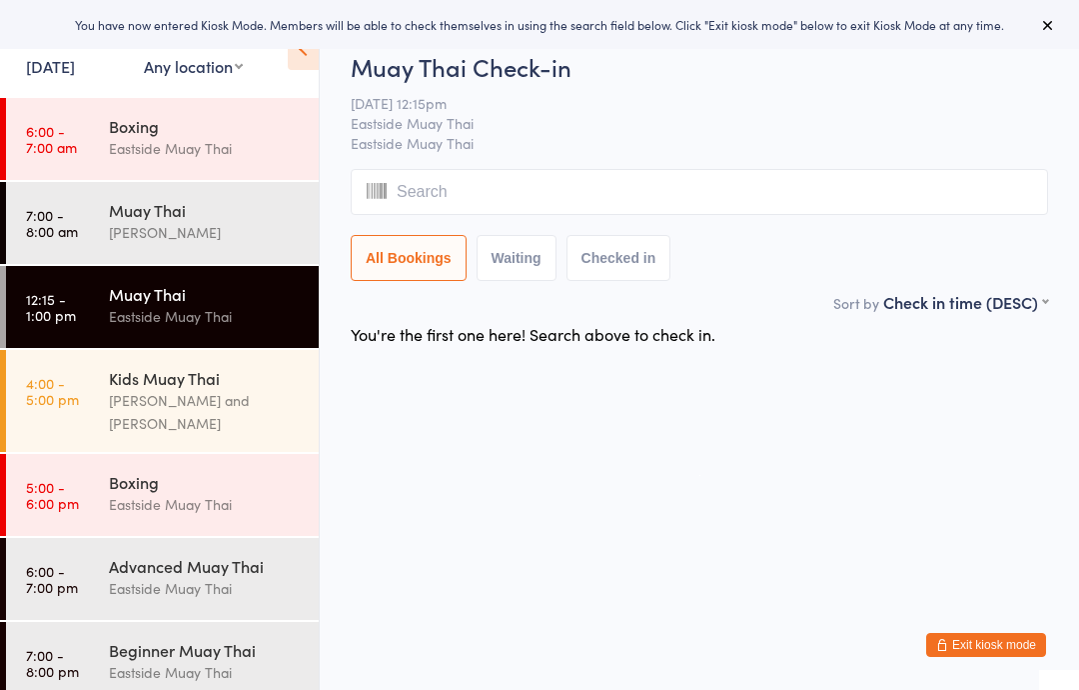
click at [621, 191] on input "search" at bounding box center [700, 192] width 698 height 46
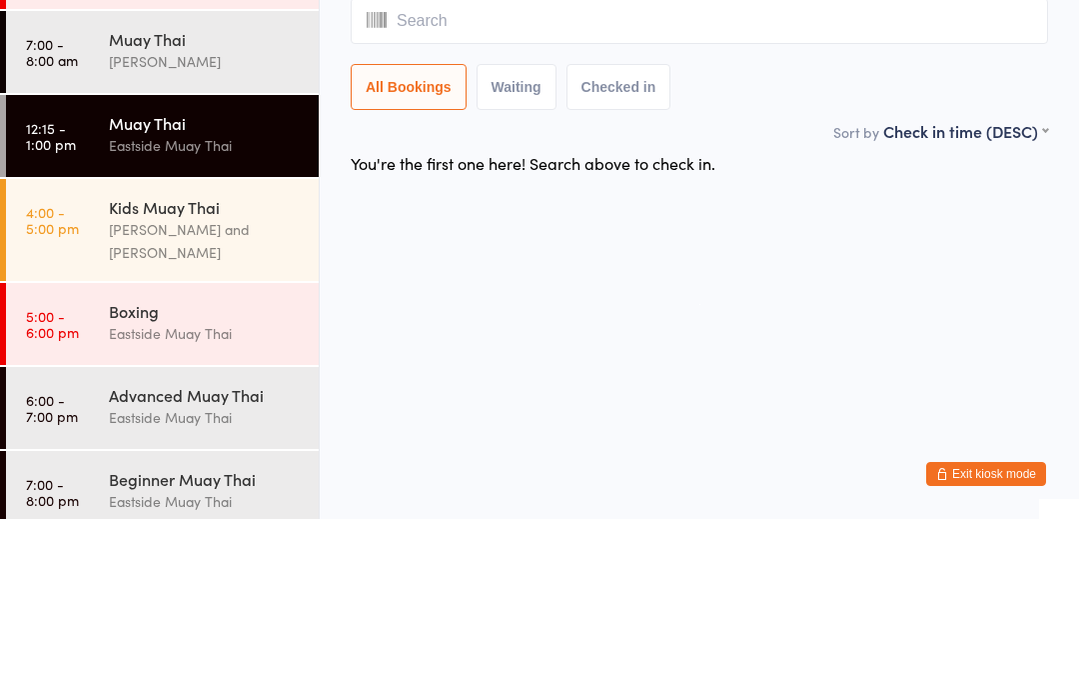
type input "e"
